Goal: Information Seeking & Learning: Learn about a topic

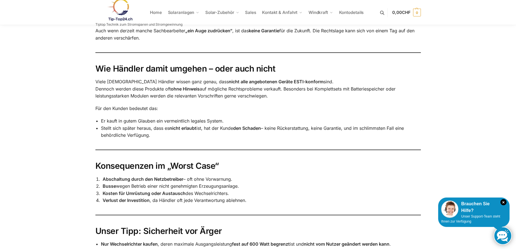
scroll to position [268, 0]
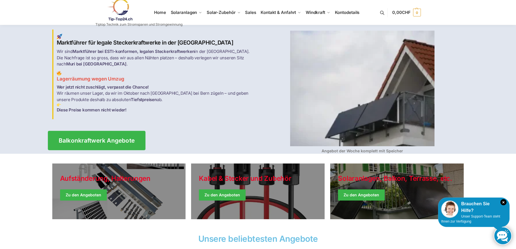
scroll to position [9, 0]
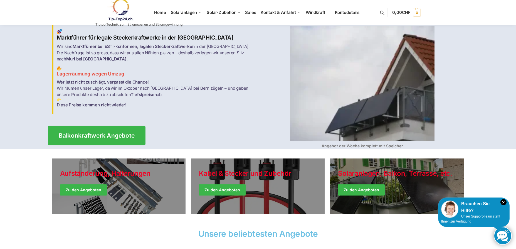
click at [112, 133] on span "Balkonkraftwerk Angebote" at bounding box center [96, 136] width 76 height 6
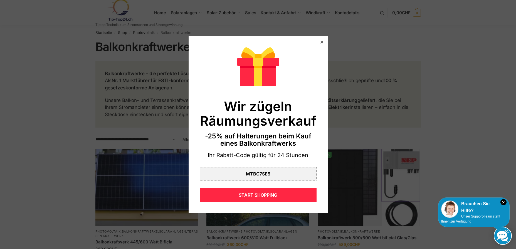
click at [320, 42] on icon at bounding box center [321, 42] width 3 height 3
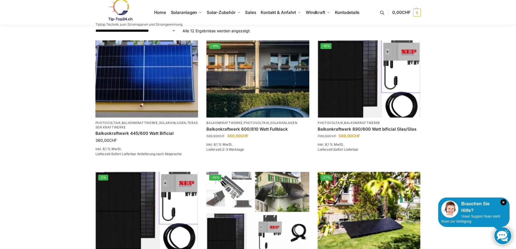
scroll to position [106, 0]
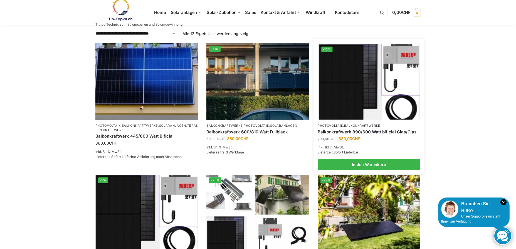
click at [389, 98] on img at bounding box center [369, 82] width 101 height 76
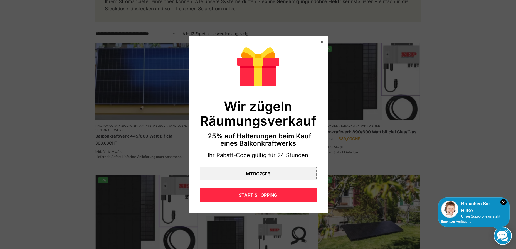
scroll to position [106, 0]
click at [320, 41] on div at bounding box center [322, 42] width 5 height 5
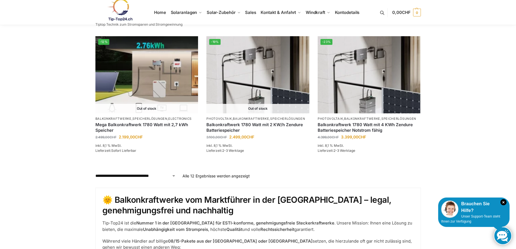
scroll to position [517, 0]
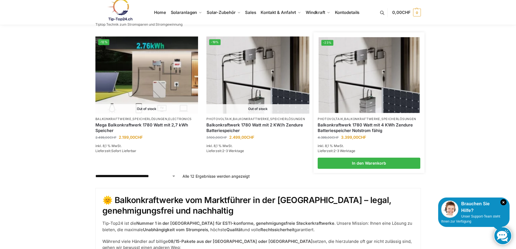
click at [380, 81] on img at bounding box center [369, 75] width 101 height 76
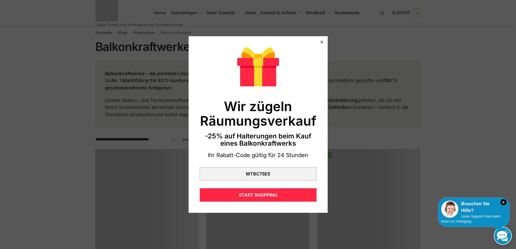
scroll to position [517, 0]
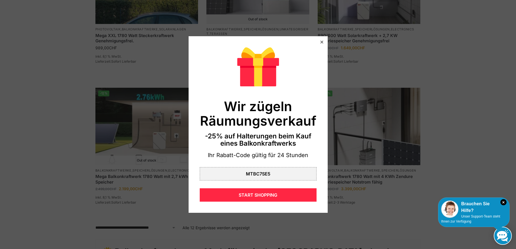
click at [320, 41] on div at bounding box center [322, 42] width 5 height 5
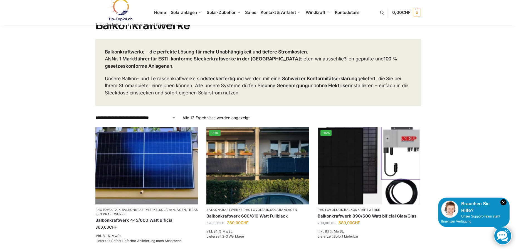
scroll to position [0, 0]
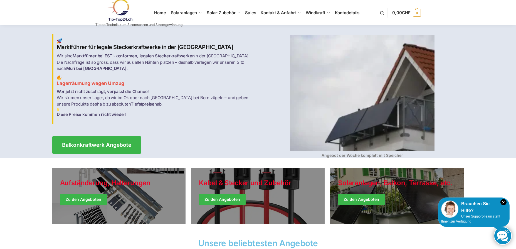
click at [161, 12] on link at bounding box center [139, 10] width 87 height 23
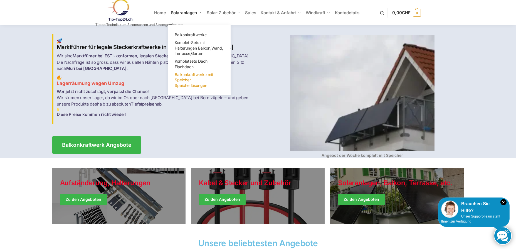
click at [187, 81] on span "Balkonkraftwerke mit Speicher Speicherlösungen" at bounding box center [194, 80] width 39 height 16
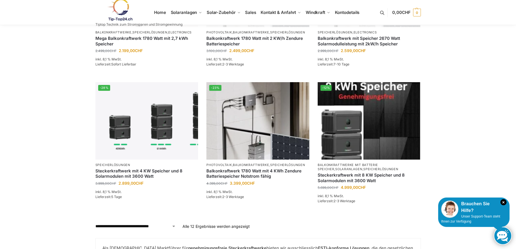
scroll to position [507, 0]
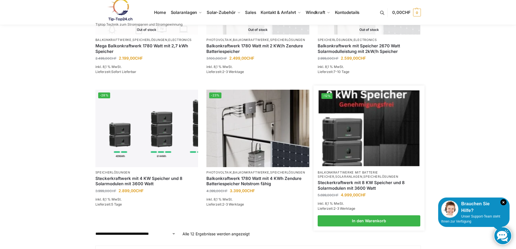
click at [359, 136] on img at bounding box center [369, 128] width 101 height 76
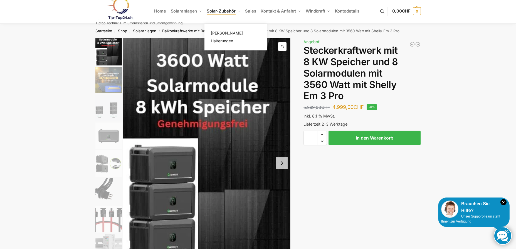
scroll to position [1, 0]
click at [230, 41] on span "Halterungen" at bounding box center [222, 41] width 22 height 5
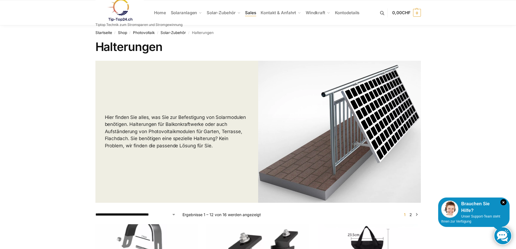
click at [254, 15] on span "Sales" at bounding box center [250, 12] width 11 height 5
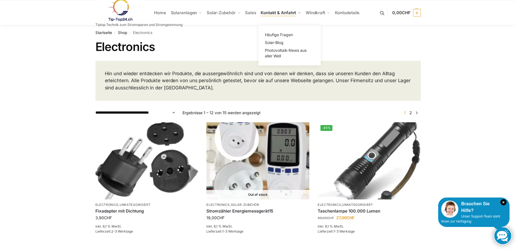
click at [282, 14] on span "Kontakt & Anfahrt" at bounding box center [278, 12] width 35 height 5
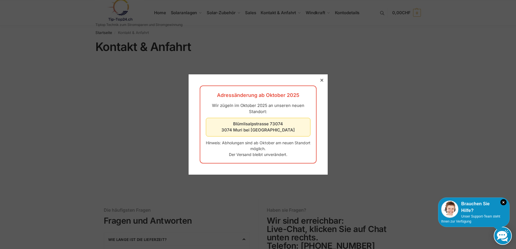
click at [321, 80] on div at bounding box center [322, 80] width 5 height 5
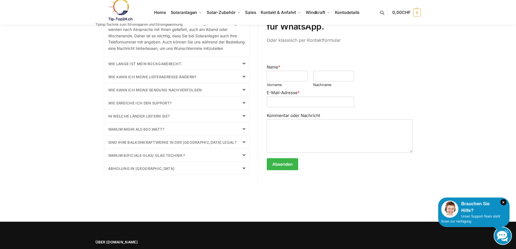
scroll to position [237, 0]
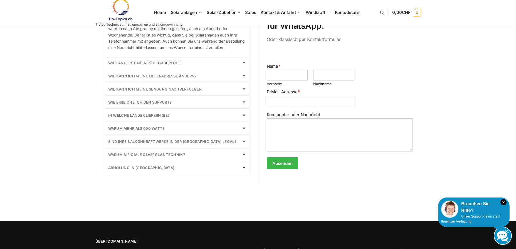
click at [244, 143] on icon at bounding box center [244, 141] width 3 height 4
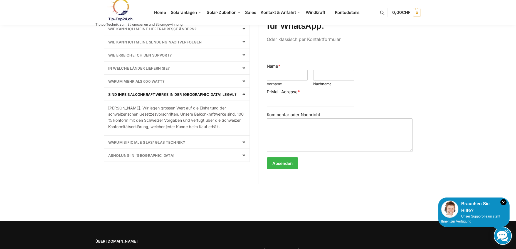
click at [245, 142] on icon at bounding box center [244, 142] width 3 height 4
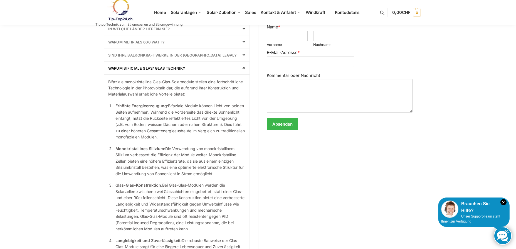
scroll to position [214, 0]
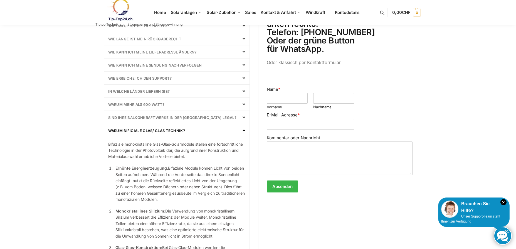
click at [243, 105] on icon at bounding box center [244, 104] width 3 height 4
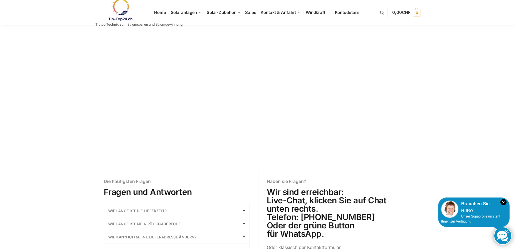
scroll to position [0, 0]
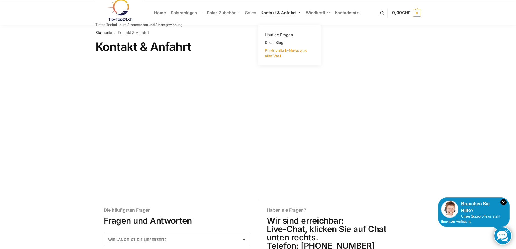
click at [282, 50] on span "Photovoltaik-News aus aller Well" at bounding box center [286, 53] width 42 height 10
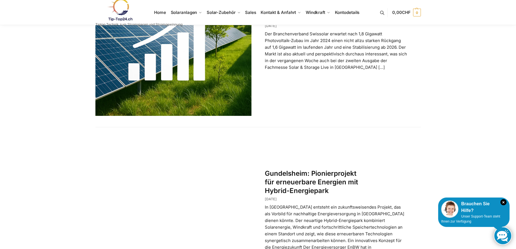
scroll to position [268, 0]
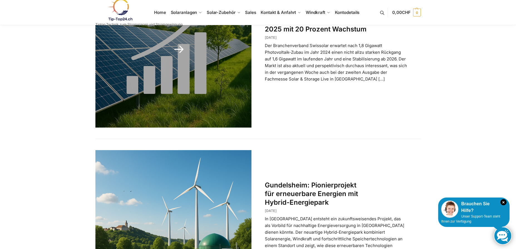
click at [320, 79] on p "Der Branchenverband Swissolar erwartet nach 1,8 Gigawatt Photovoltaik-Zubau im …" at bounding box center [336, 62] width 143 height 40
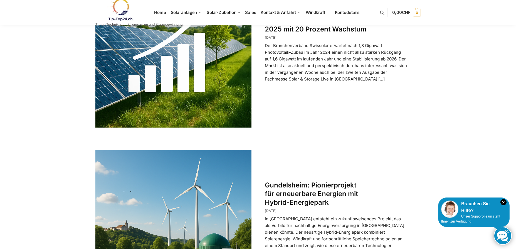
click at [457, 77] on div "Startseite / Blog / Photovoltaik-News aus aller Well Photovoltaik-News aus alle…" at bounding box center [258, 37] width 516 height 561
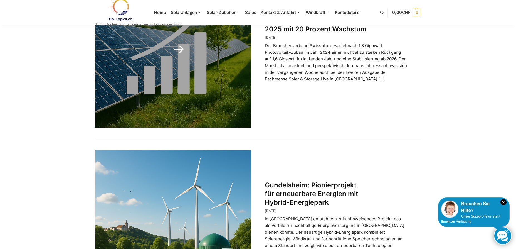
click at [178, 50] on link at bounding box center [174, 49] width 156 height 156
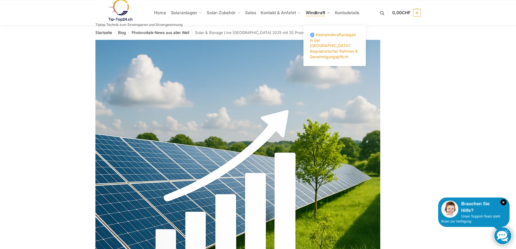
click at [323, 40] on span "🌀 Kleinwindkraftanlagen in der [GEOGRAPHIC_DATA]: Regulatorischer Rahmen & Gene…" at bounding box center [334, 45] width 48 height 26
